Goal: Book appointment/travel/reservation

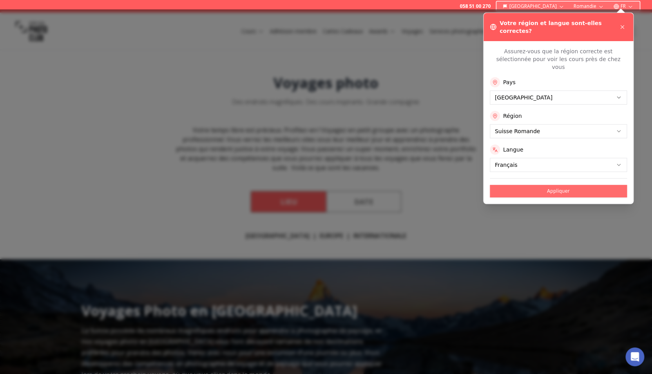
click at [509, 185] on button "Appliquer" at bounding box center [558, 191] width 137 height 13
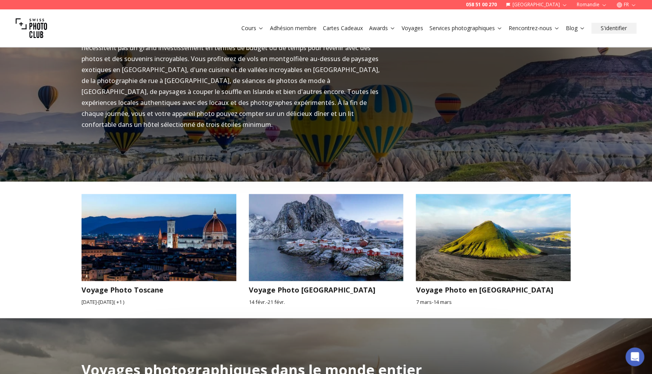
scroll to position [615, 0]
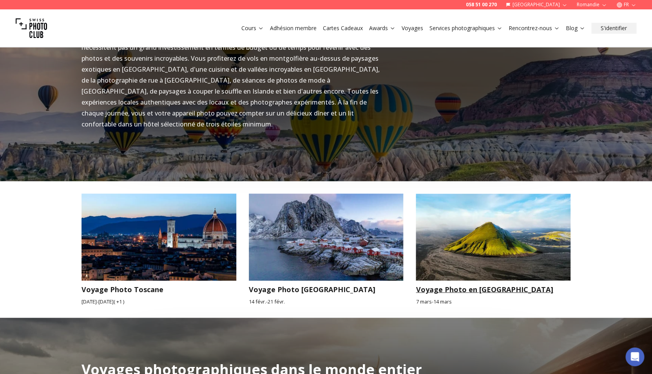
click at [548, 219] on img at bounding box center [493, 237] width 155 height 87
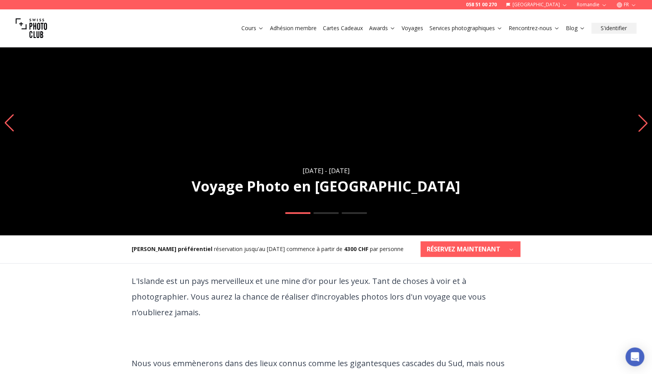
scroll to position [37, 0]
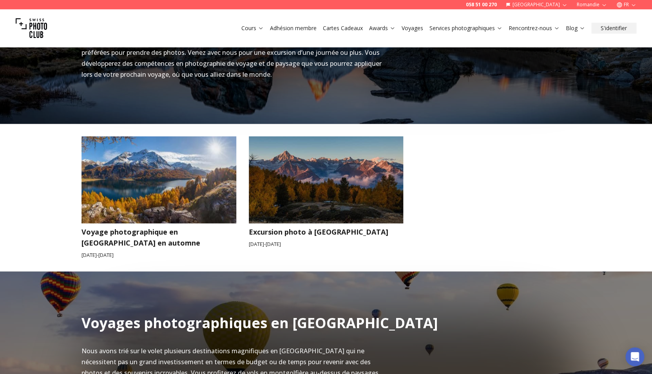
scroll to position [302, 0]
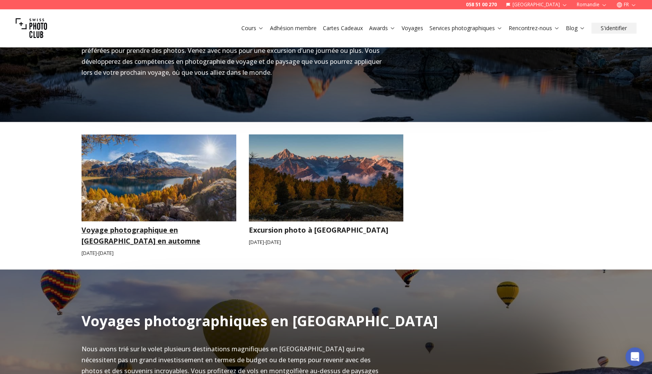
click at [196, 167] on img at bounding box center [159, 177] width 155 height 87
